Goal: Find specific page/section: Find specific page/section

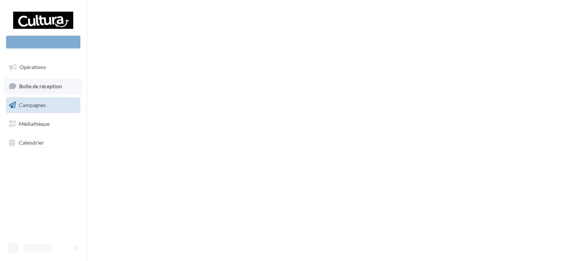
click at [51, 93] on link "Boîte de réception" at bounding box center [43, 86] width 77 height 16
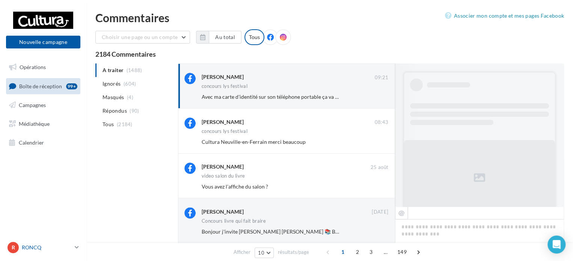
click at [50, 242] on div "R RONCQ 00u8r3khvdbiq4npg417" at bounding box center [40, 247] width 64 height 11
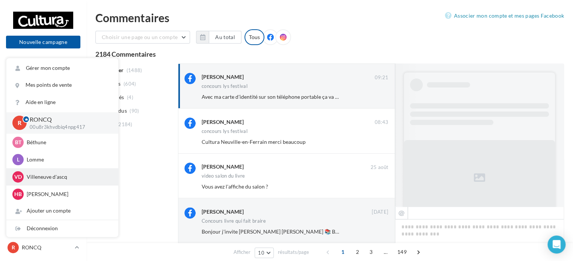
click at [42, 177] on p "Villeneuve d'ascq" at bounding box center [68, 177] width 83 height 8
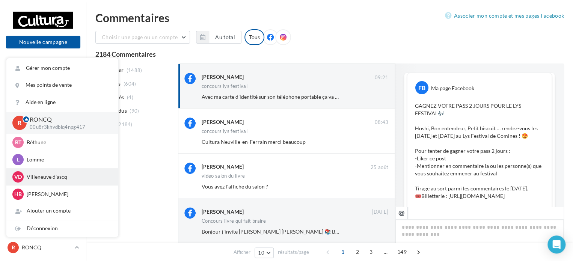
scroll to position [524, 0]
